Goal: Answer question/provide support

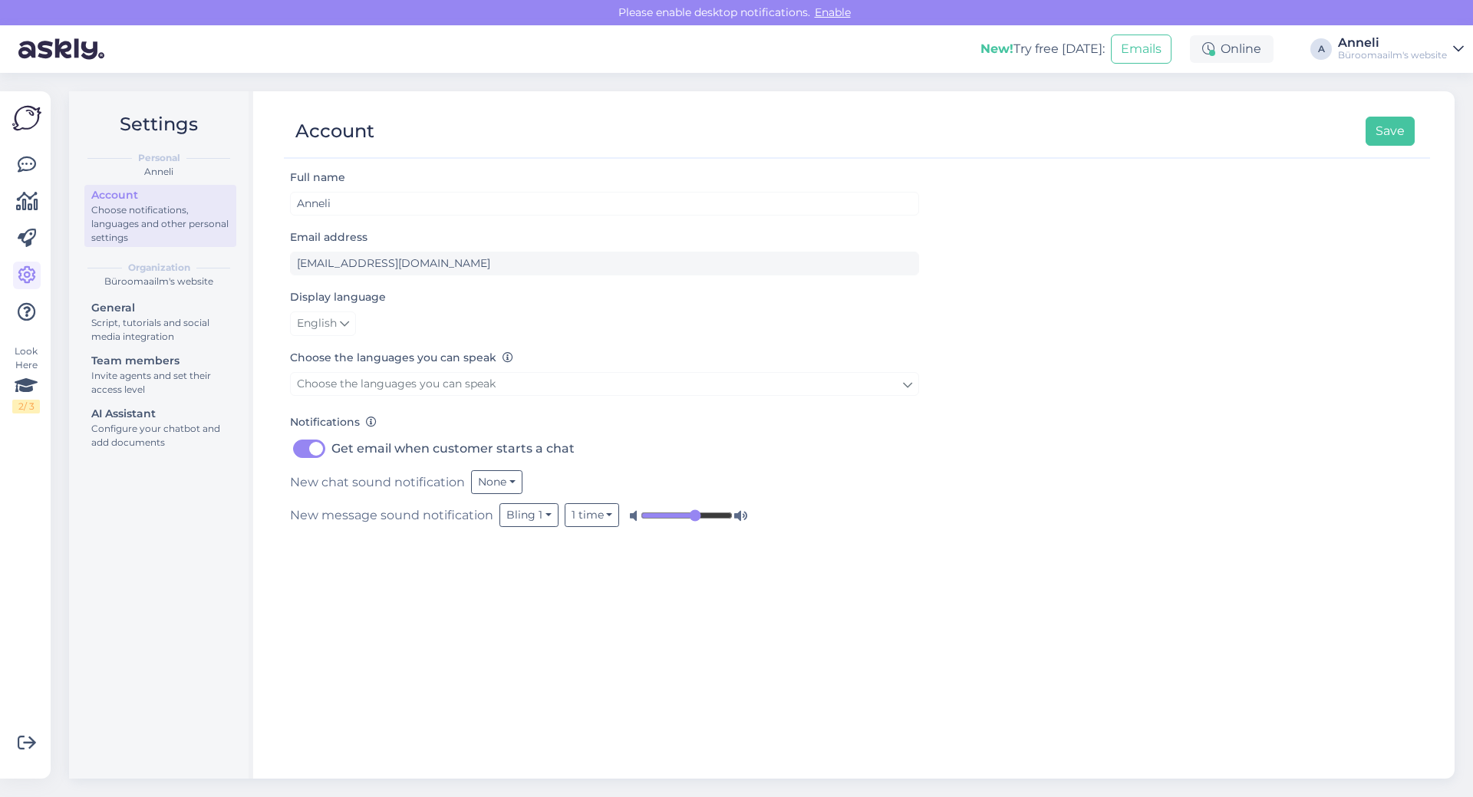
click at [1080, 453] on div "Full name [PERSON_NAME] Email address [EMAIL_ADDRESS][DOMAIN_NAME] Display lang…" at bounding box center [857, 466] width 1146 height 597
click at [28, 158] on icon at bounding box center [27, 165] width 18 height 18
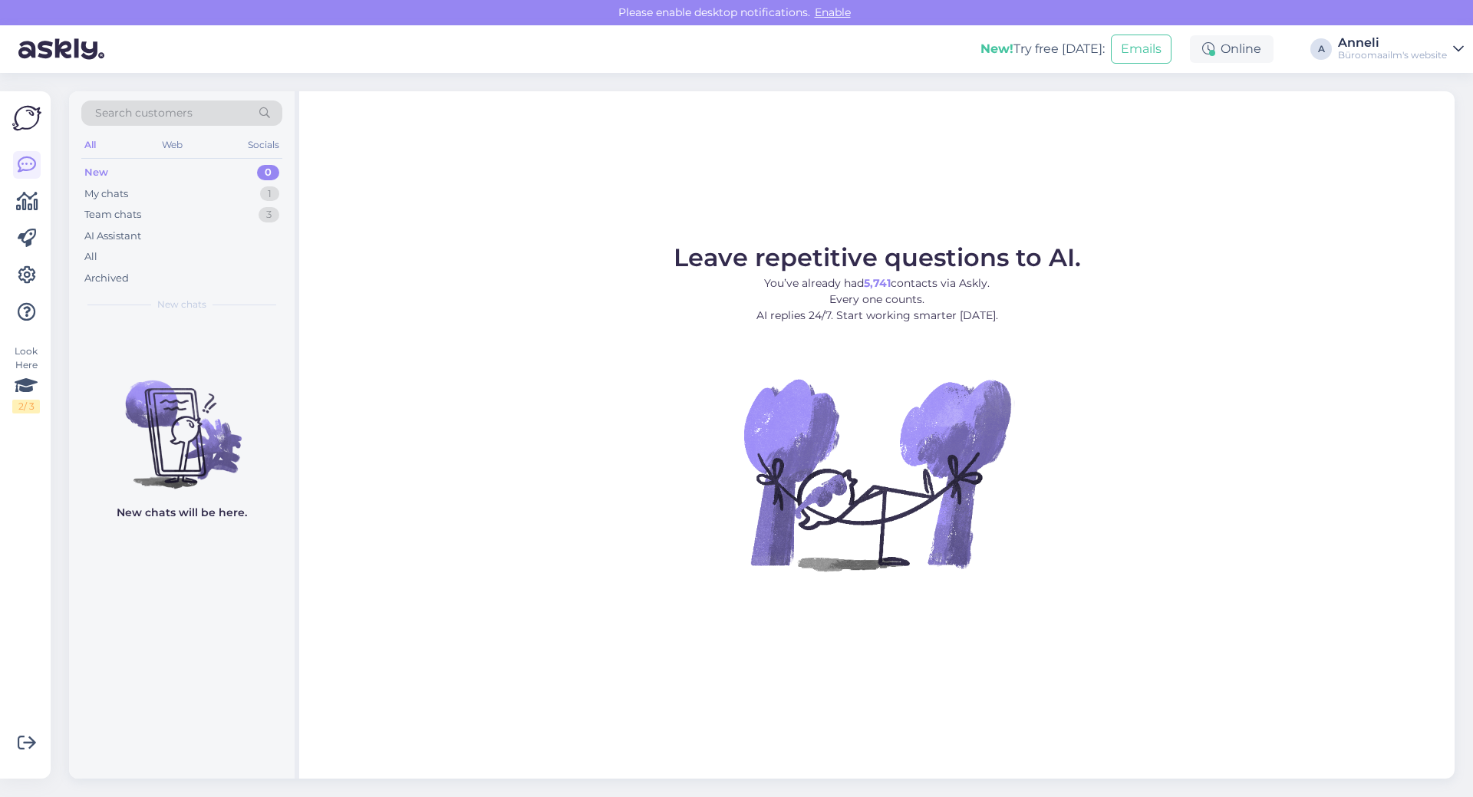
click at [478, 132] on div "Leave repetitive questions to AI. You’ve already had 5,741 contacts via Askly. …" at bounding box center [876, 434] width 1155 height 687
click at [118, 175] on div "New 0" at bounding box center [181, 172] width 201 height 21
click at [117, 197] on div "My chats" at bounding box center [106, 193] width 44 height 15
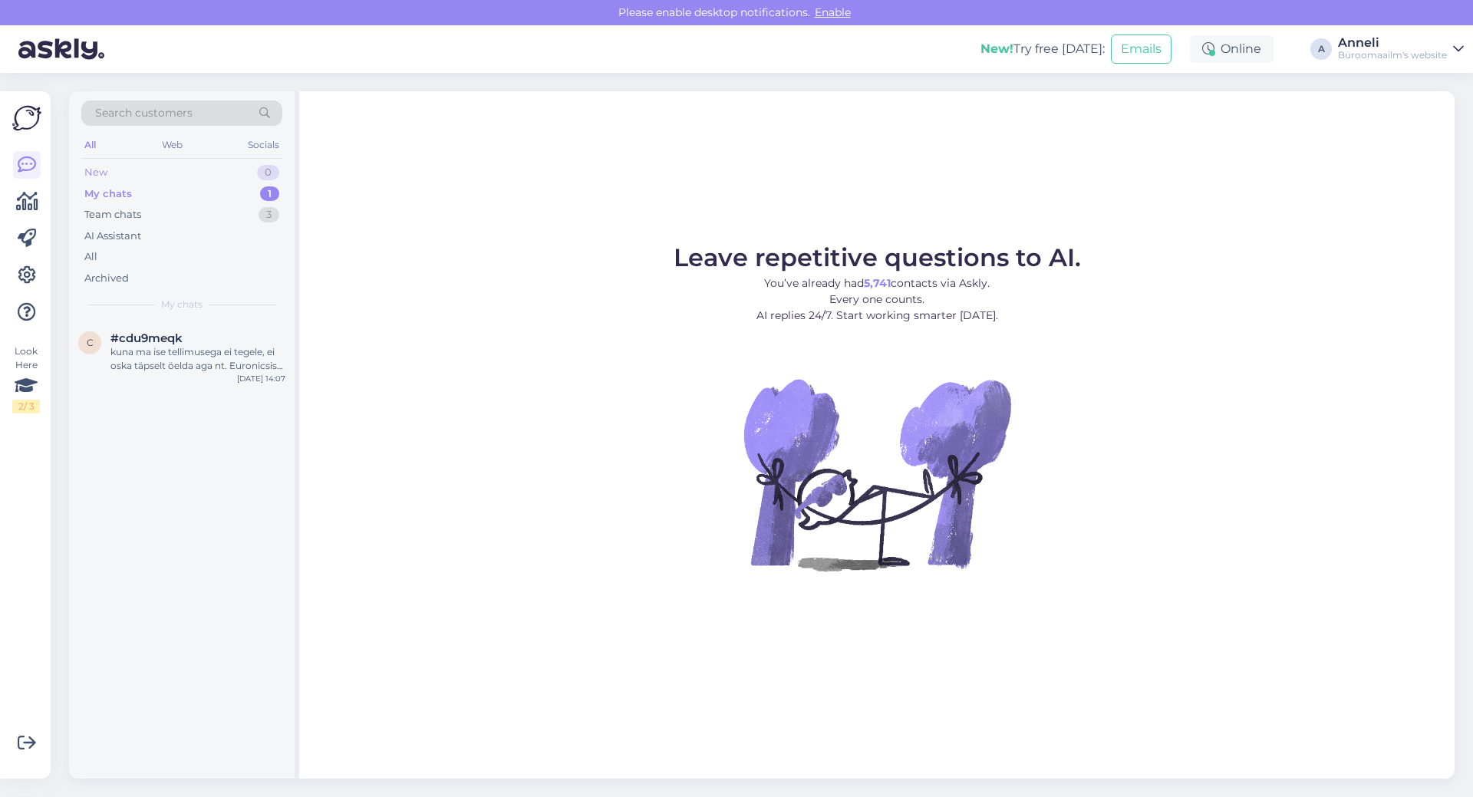
click at [109, 176] on div "New 0" at bounding box center [181, 172] width 201 height 21
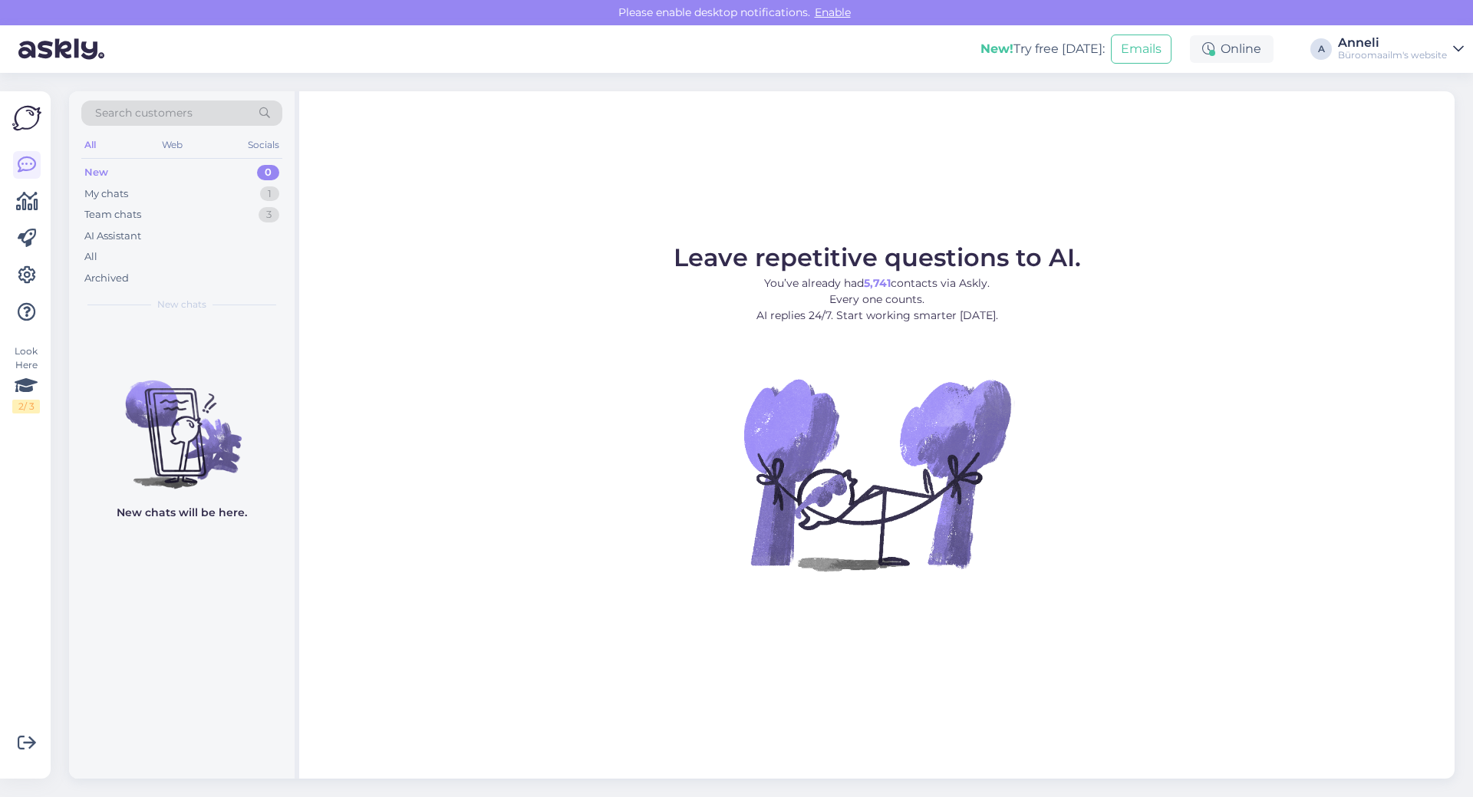
click at [429, 191] on div "Leave repetitive questions to AI. You’ve already had 5,741 contacts via Askly. …" at bounding box center [876, 434] width 1155 height 687
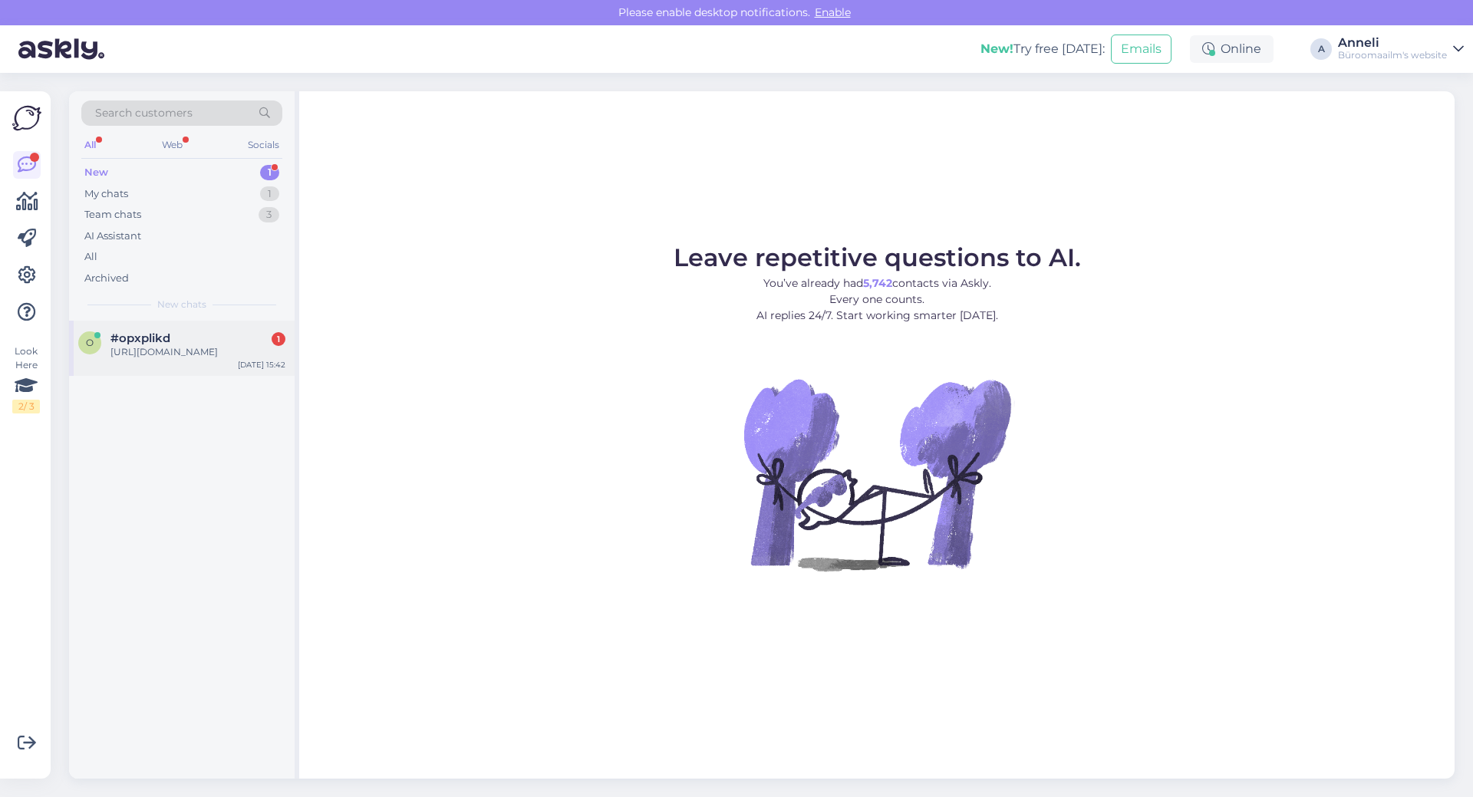
click at [219, 359] on div "[URL][DOMAIN_NAME]" at bounding box center [197, 352] width 175 height 14
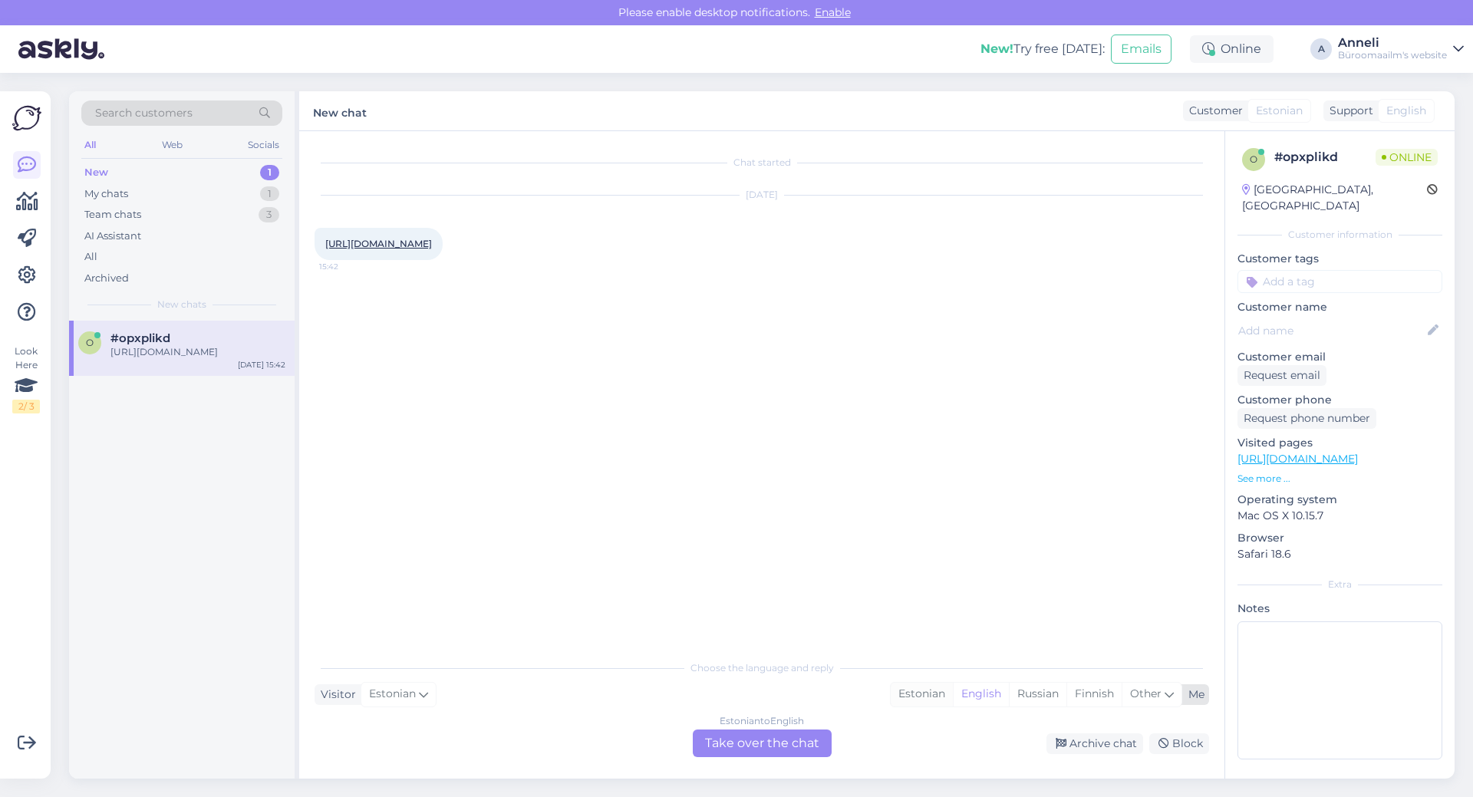
click at [909, 698] on div "Estonian" at bounding box center [922, 694] width 62 height 23
click at [797, 740] on div "Estonian to Estonian Take over the chat" at bounding box center [762, 744] width 139 height 28
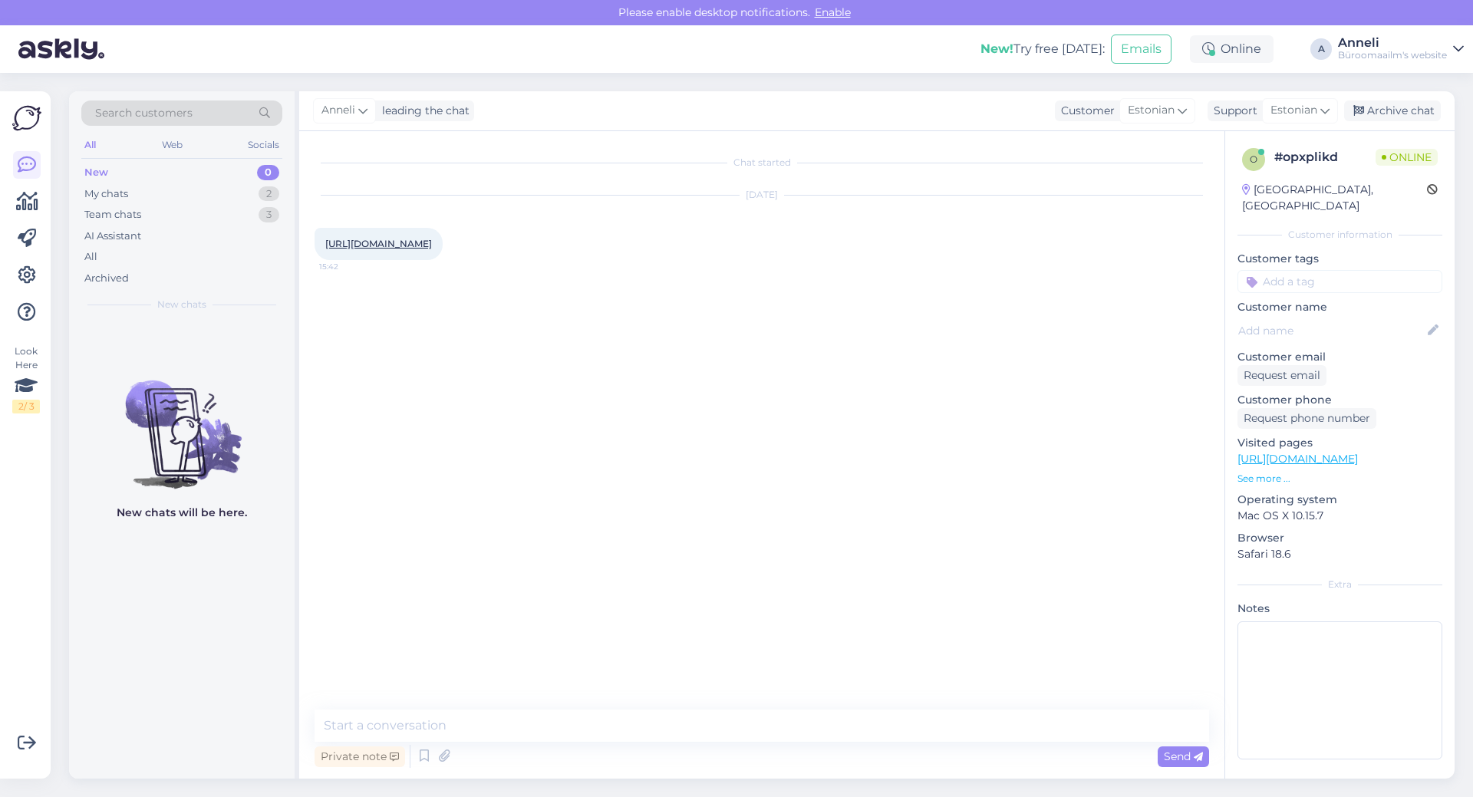
click at [432, 249] on link "[URL][DOMAIN_NAME]" at bounding box center [378, 244] width 107 height 12
click at [899, 522] on div "Chat started Aug 26 2025 https://www.byroomaailm.ee/catalog/product/view/id/113…" at bounding box center [769, 421] width 908 height 549
drag, startPoint x: 765, startPoint y: 733, endPoint x: 808, endPoint y: 711, distance: 48.4
click at [766, 732] on textarea at bounding box center [762, 726] width 895 height 32
click at [1396, 113] on div "Archive chat" at bounding box center [1392, 111] width 97 height 21
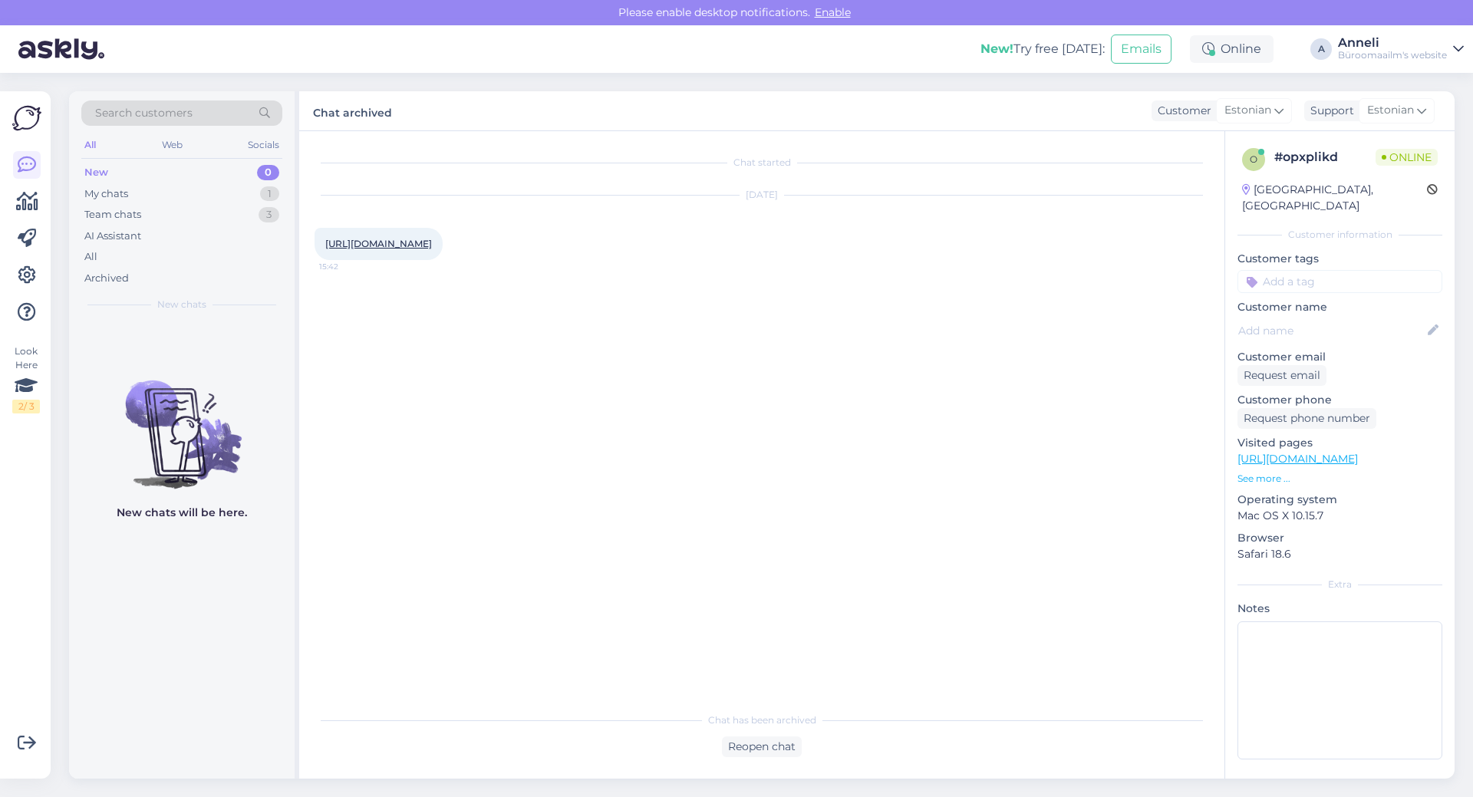
click at [564, 551] on div "Chat started Aug 26 2025 https://www.byroomaailm.ee/catalog/product/view/id/113…" at bounding box center [769, 419] width 908 height 544
